Goal: Transaction & Acquisition: Book appointment/travel/reservation

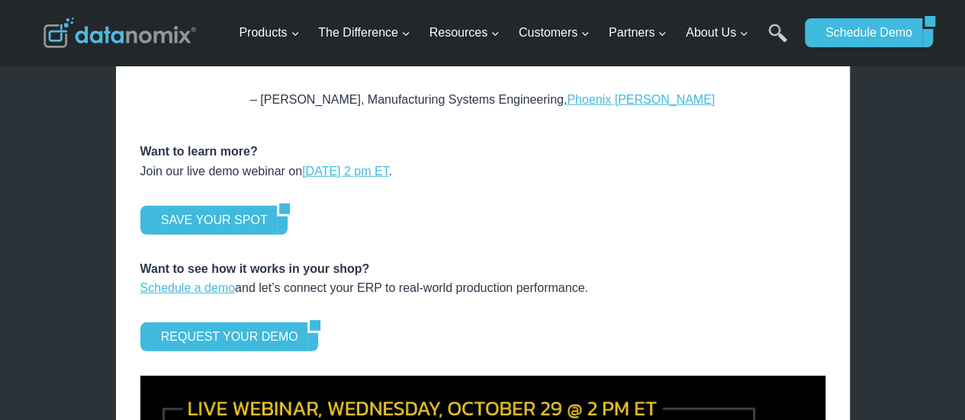
scroll to position [2137, 0]
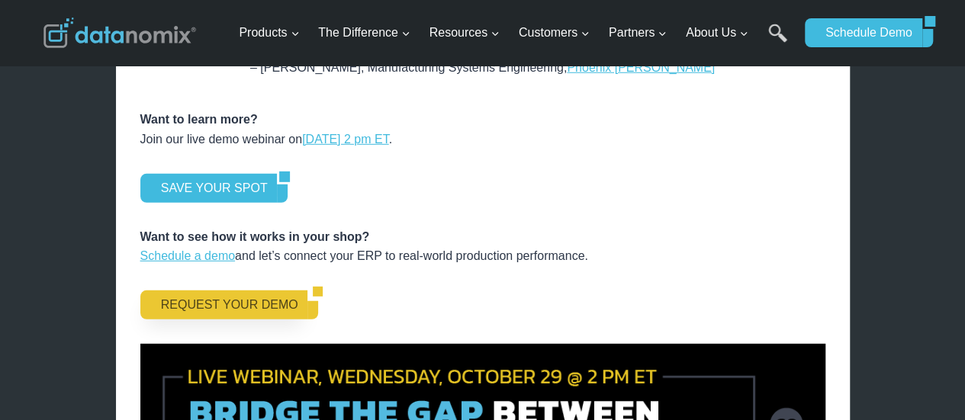
click at [211, 291] on link "REQUEST YOUR DEMO" at bounding box center [224, 305] width 168 height 29
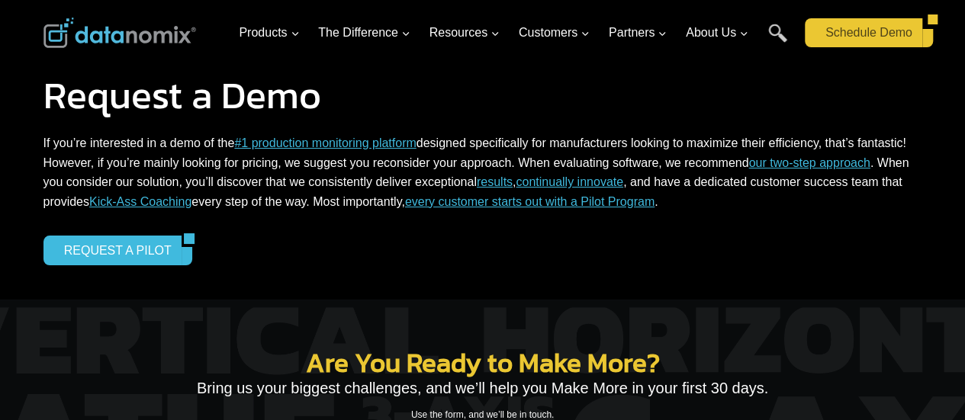
click at [875, 37] on link "Schedule Demo" at bounding box center [864, 32] width 118 height 29
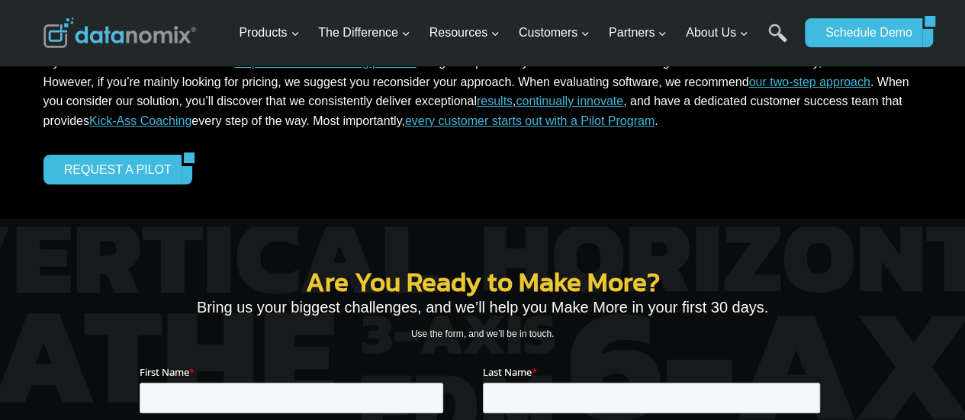
scroll to position [76, 0]
